Goal: Information Seeking & Learning: Learn about a topic

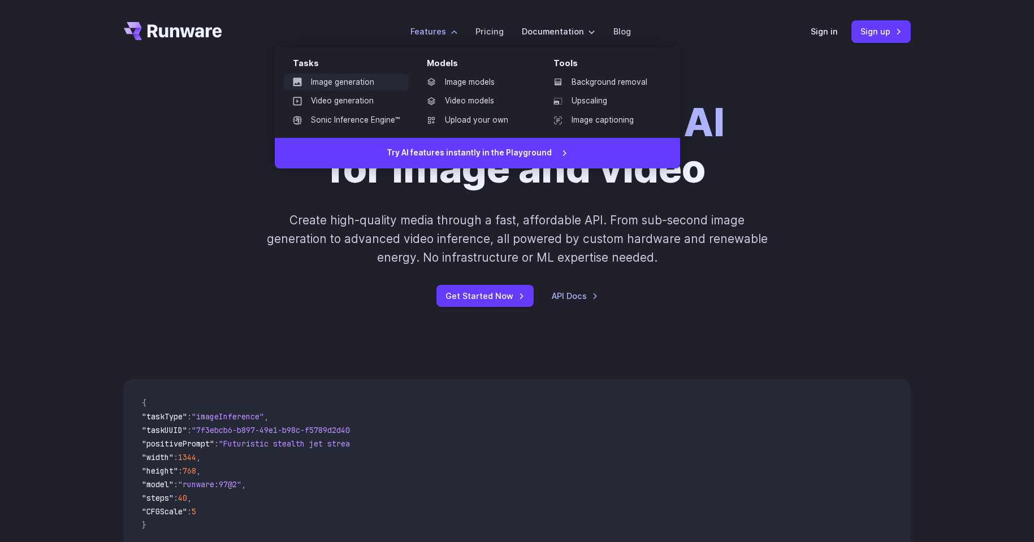
click at [352, 83] on link "Image generation" at bounding box center [346, 82] width 125 height 17
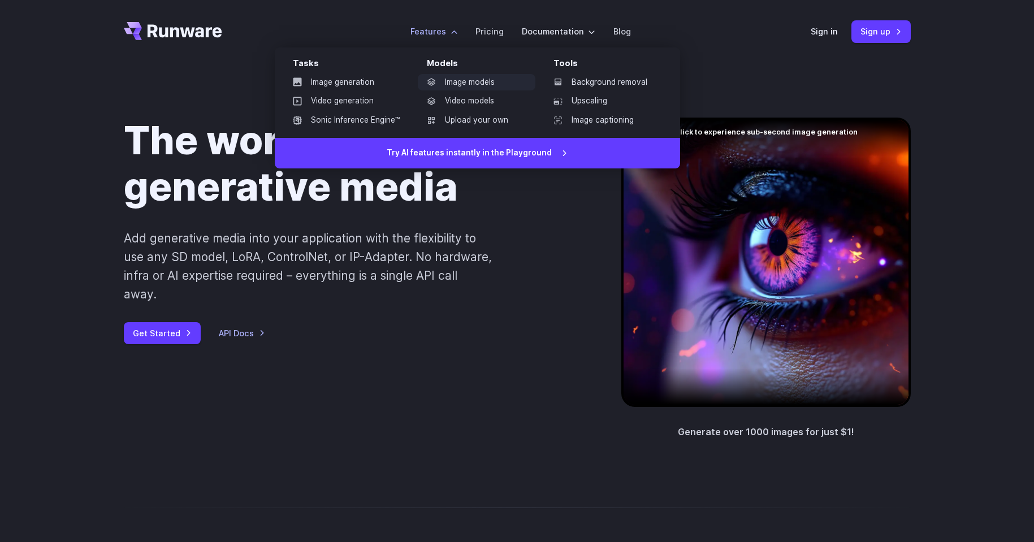
click at [469, 81] on link "Image models" at bounding box center [477, 82] width 118 height 17
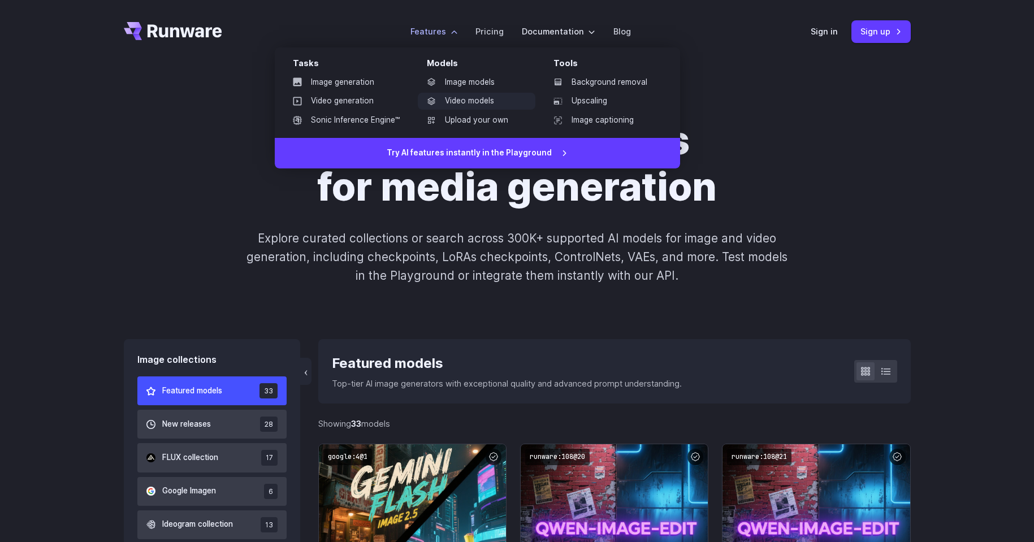
click at [466, 103] on link "Video models" at bounding box center [477, 101] width 118 height 17
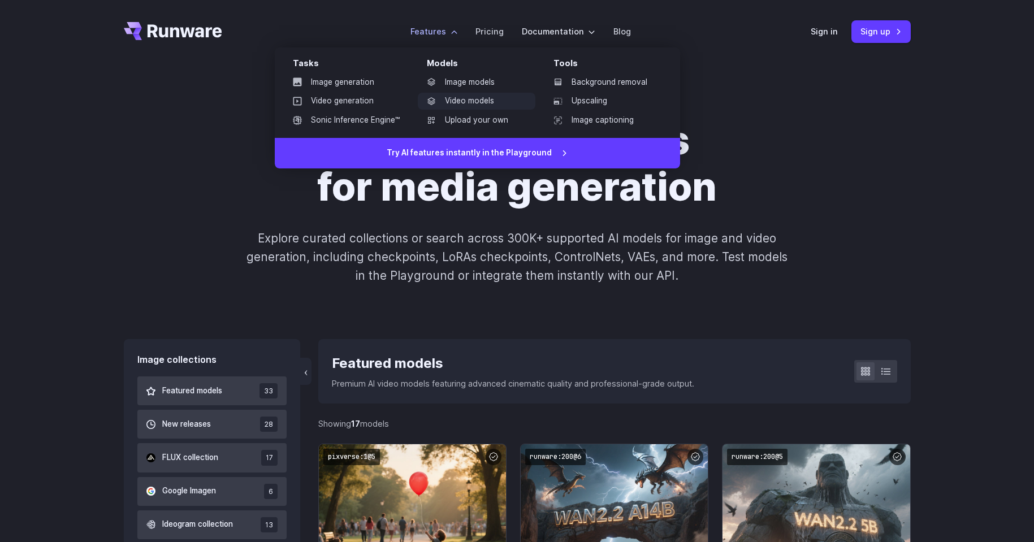
click at [480, 99] on link "Video models" at bounding box center [477, 101] width 118 height 17
click at [474, 114] on link "Upload your own" at bounding box center [477, 120] width 118 height 17
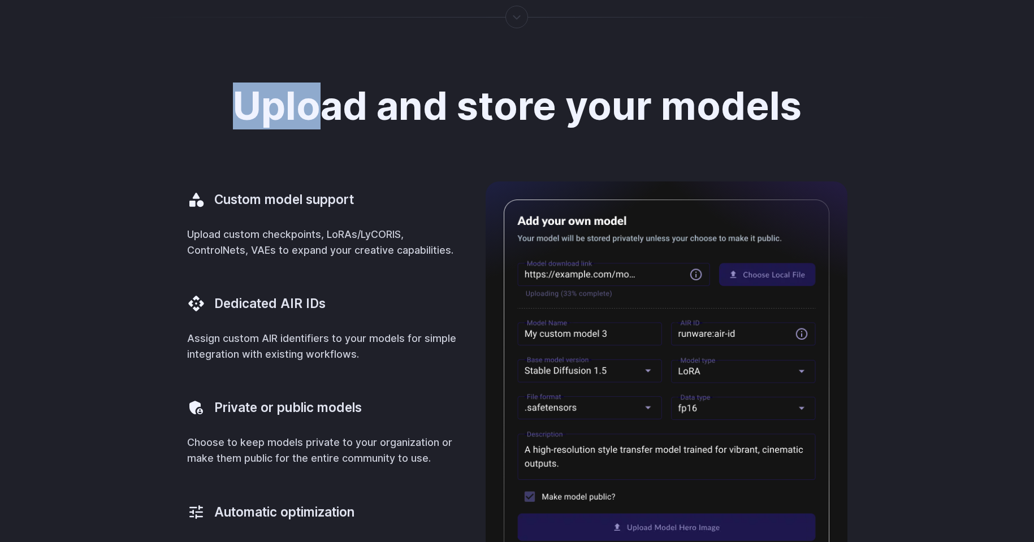
scroll to position [344, 0]
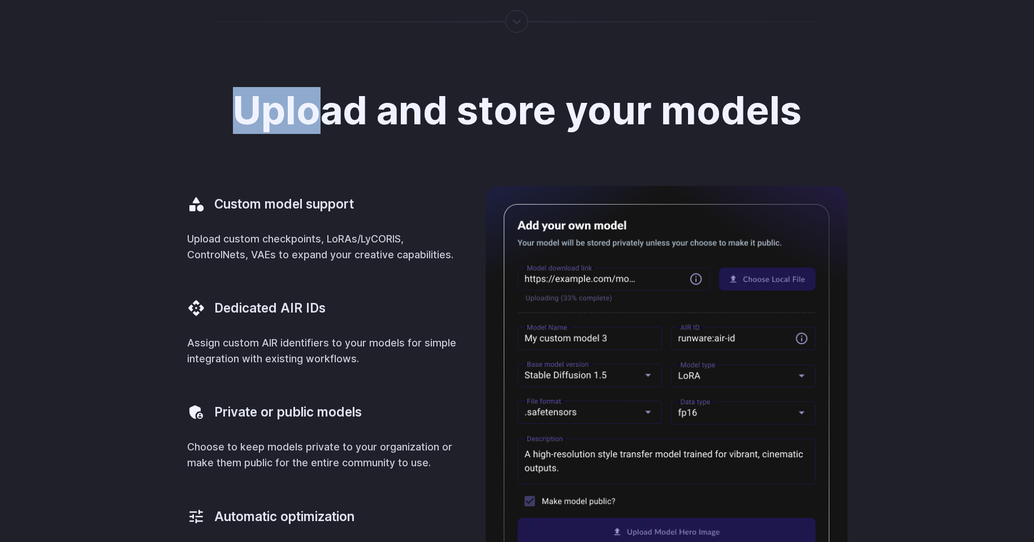
drag, startPoint x: 322, startPoint y: 65, endPoint x: 638, endPoint y: 79, distance: 315.7
click at [638, 79] on div "Upload and store your models Custom model support Upload custom checkpoints, Lo…" at bounding box center [517, 367] width 1034 height 664
click at [335, 92] on h2 "Upload and store your models" at bounding box center [517, 110] width 569 height 42
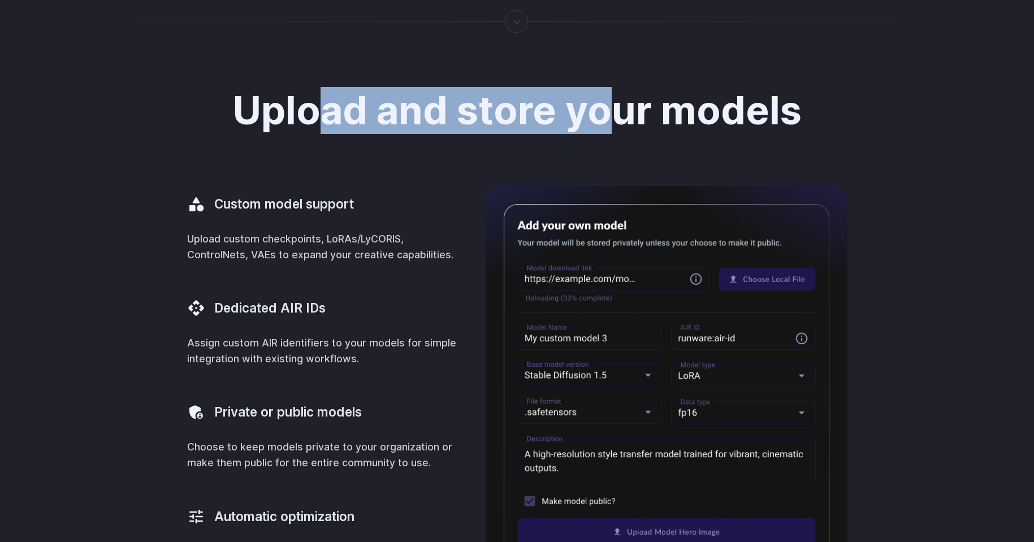
drag, startPoint x: 395, startPoint y: 114, endPoint x: 601, endPoint y: 119, distance: 206.9
click at [601, 119] on h2 "Upload and store your models" at bounding box center [517, 110] width 569 height 42
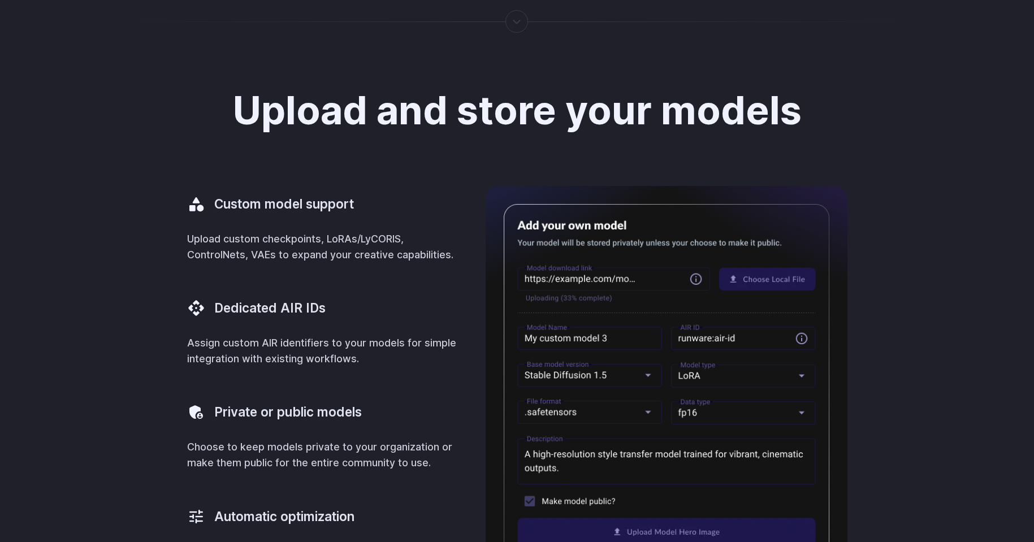
click at [371, 170] on div "Upload and store your models Custom model support Upload custom checkpoints, Lo…" at bounding box center [517, 366] width 787 height 555
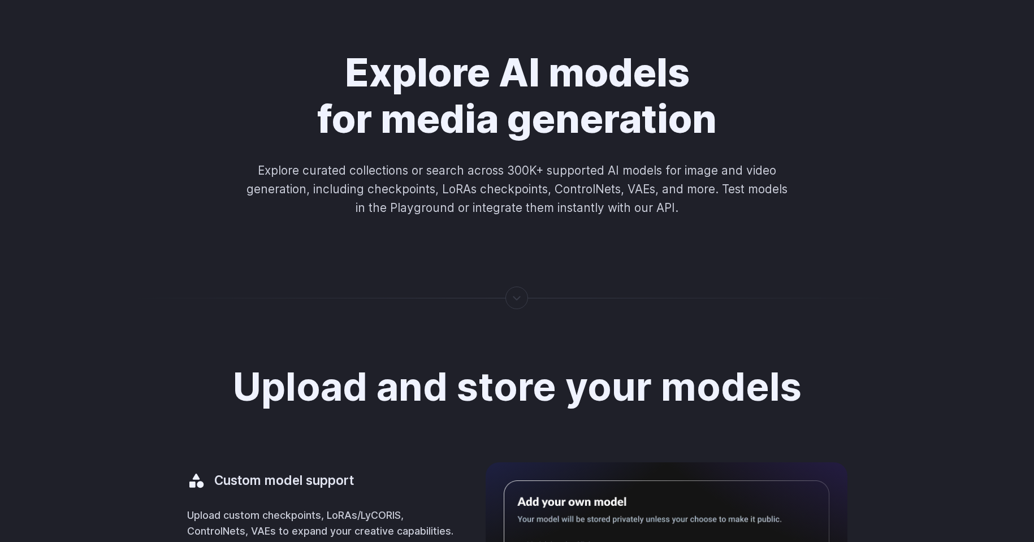
scroll to position [0, 0]
